Goal: Find specific page/section

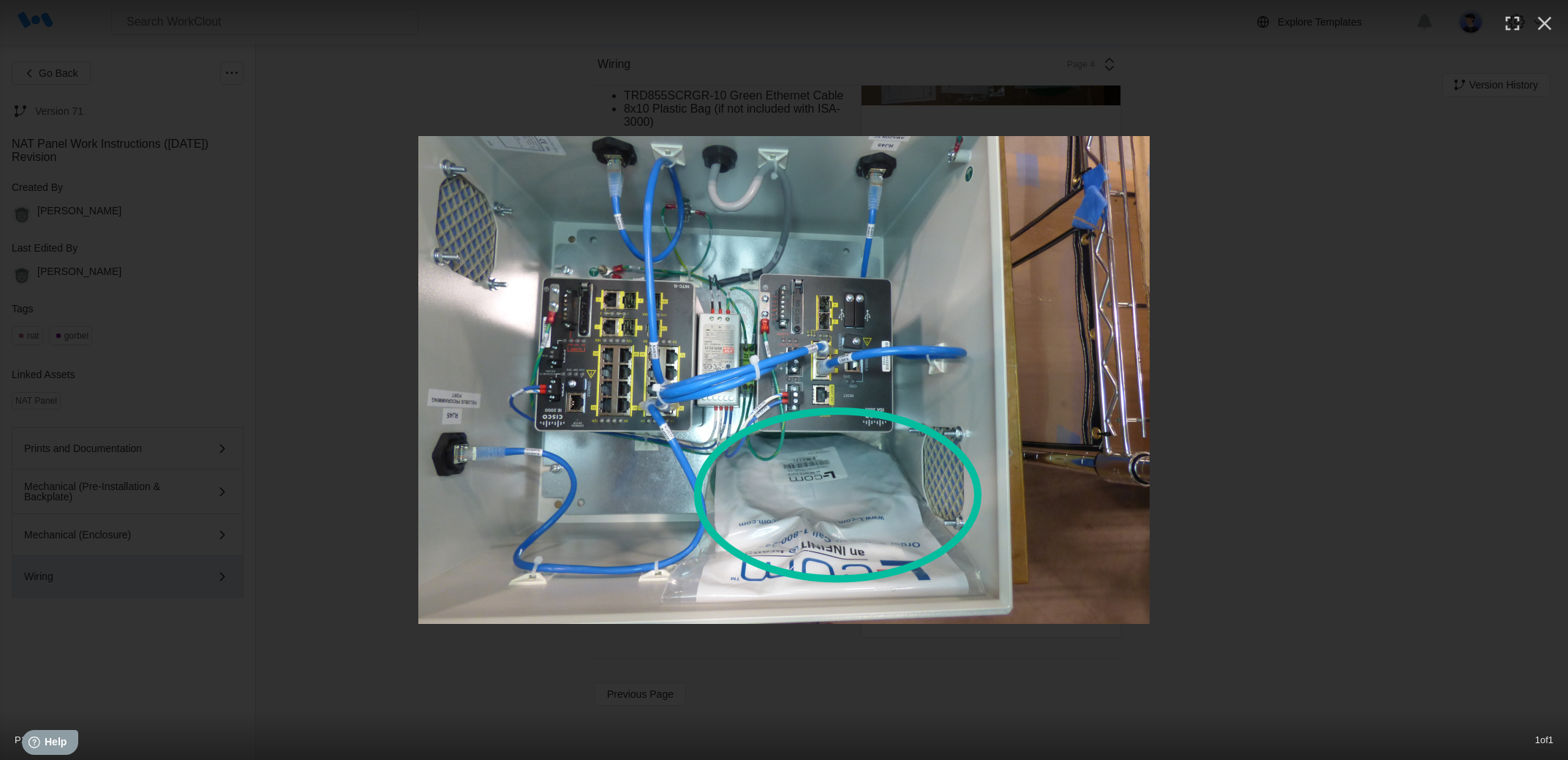
click at [251, 532] on div at bounding box center [784, 380] width 1568 height 488
click at [1557, 28] on button "button" at bounding box center [1544, 22] width 32 height 32
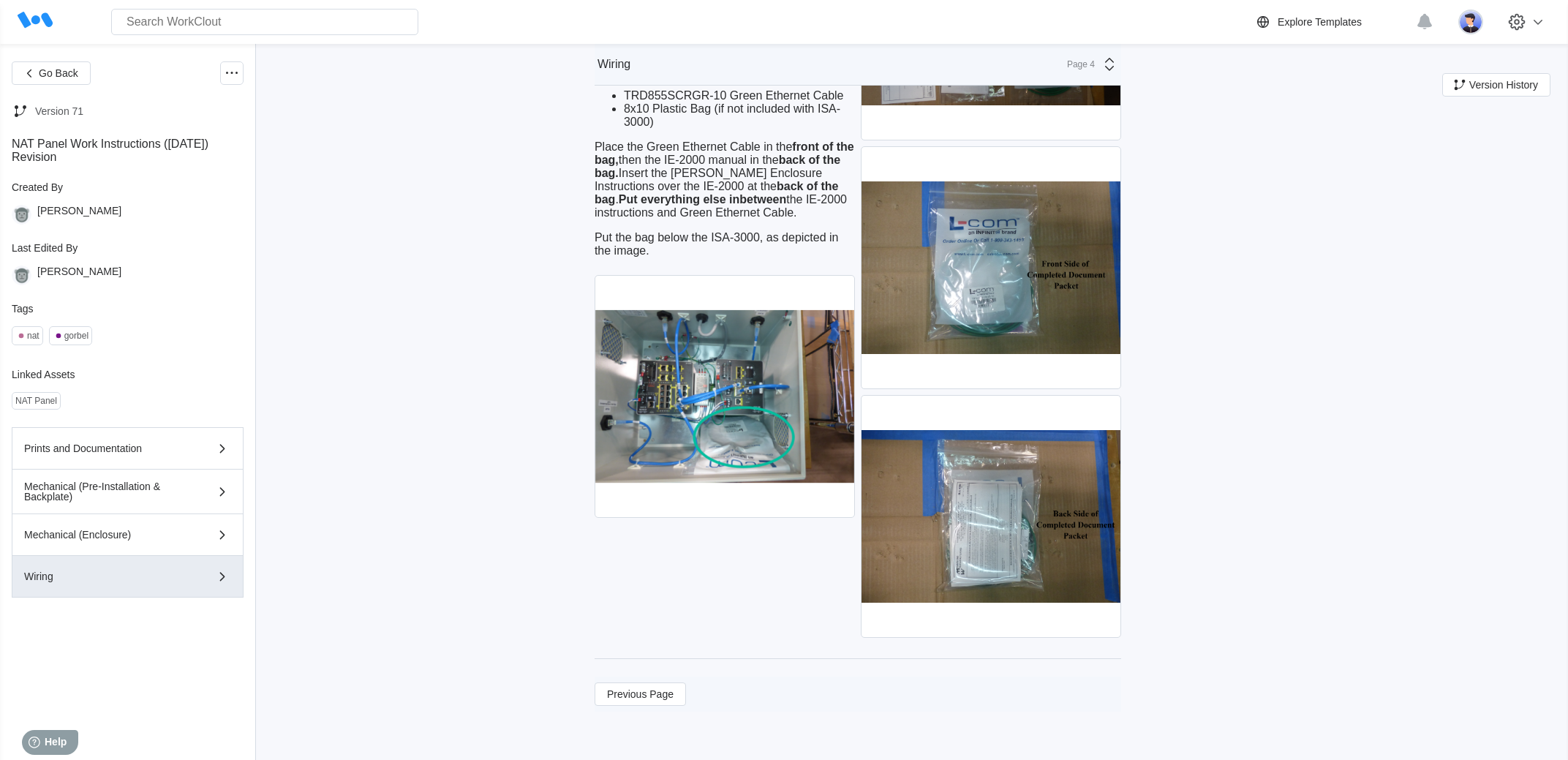
click at [1544, 32] on div at bounding box center [784, 380] width 1568 height 760
click at [1544, 32] on div at bounding box center [1526, 22] width 50 height 32
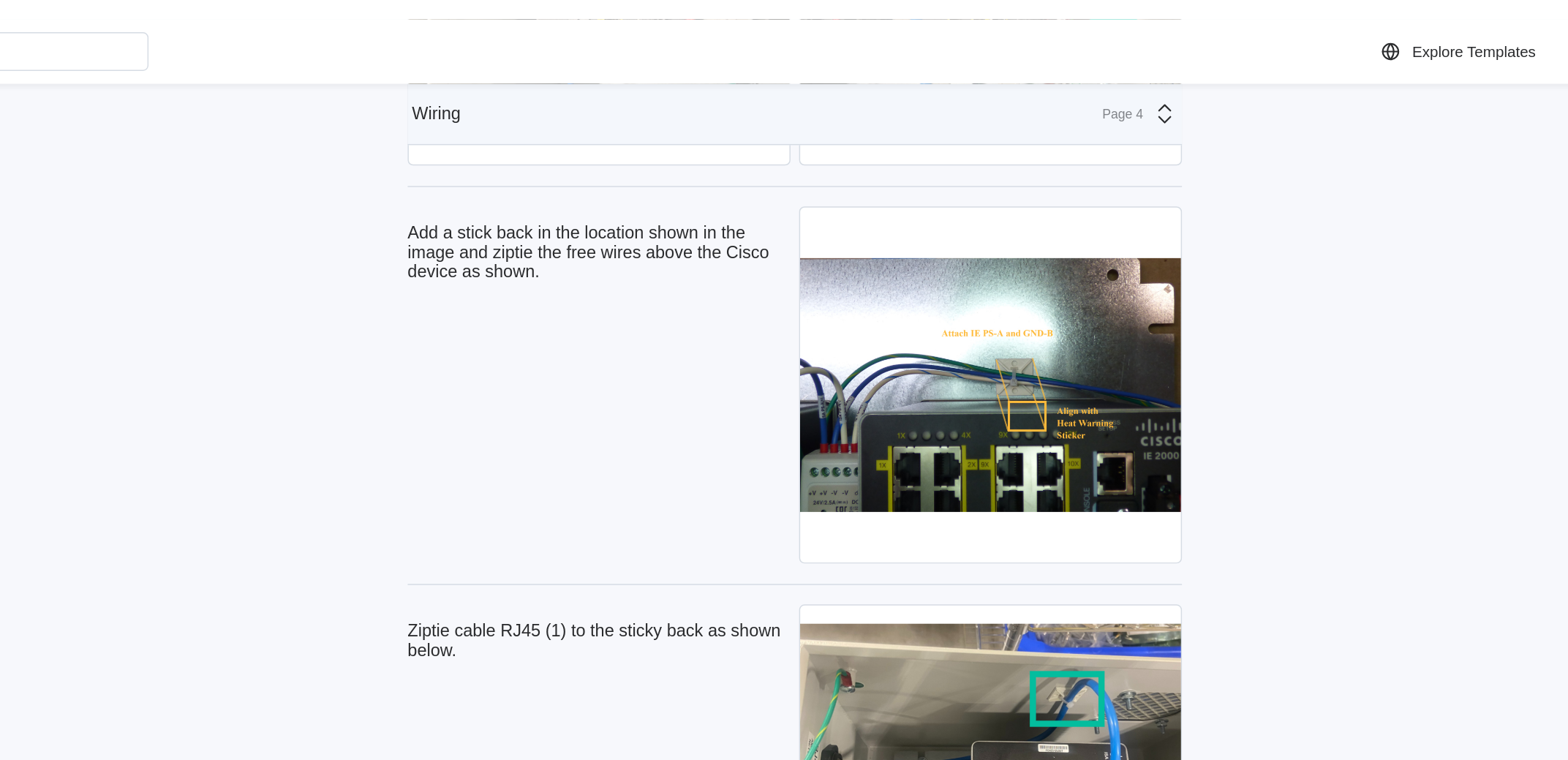
scroll to position [6429, 0]
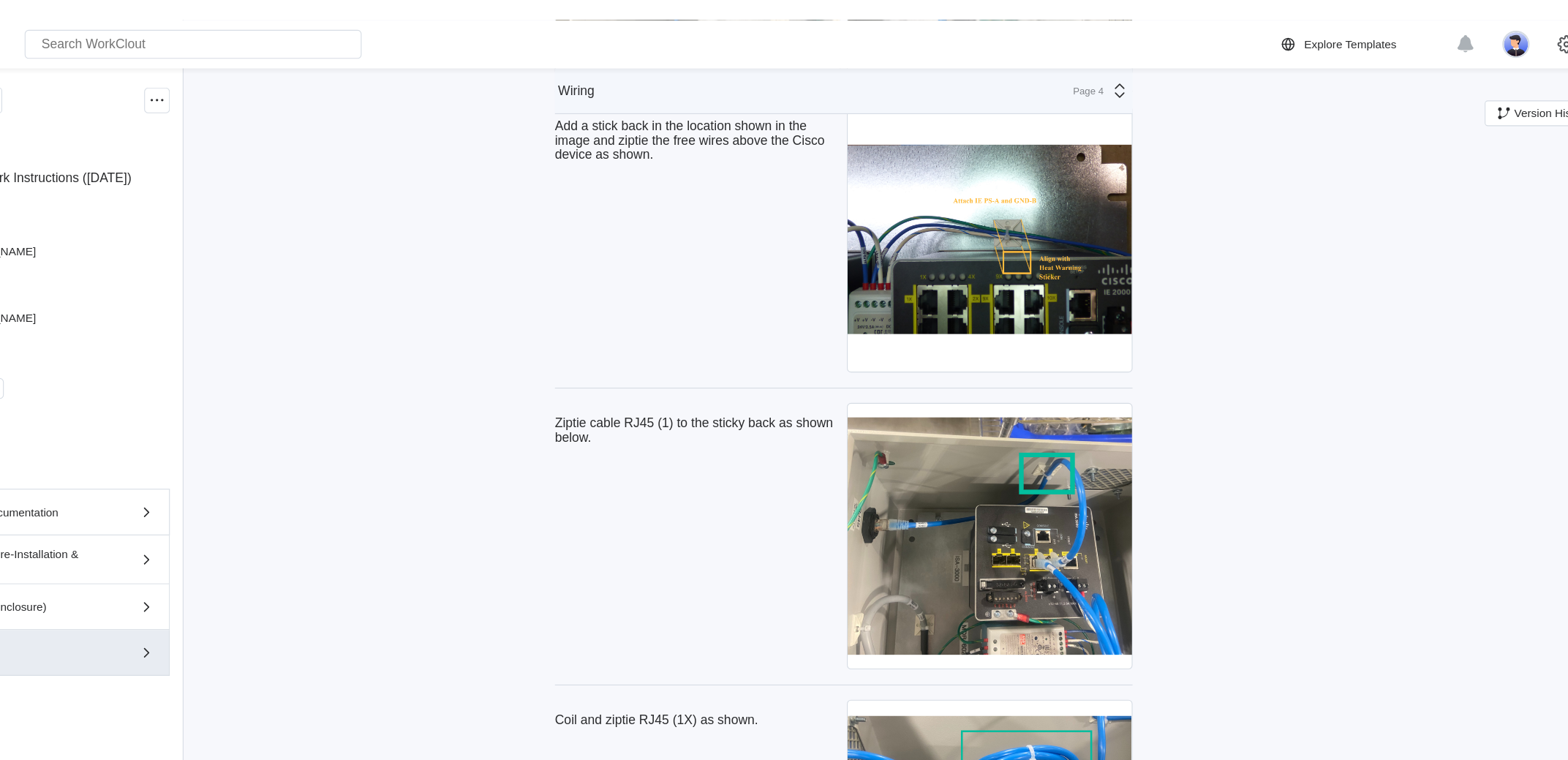
scroll to position [6475, 0]
